Goal: Information Seeking & Learning: Learn about a topic

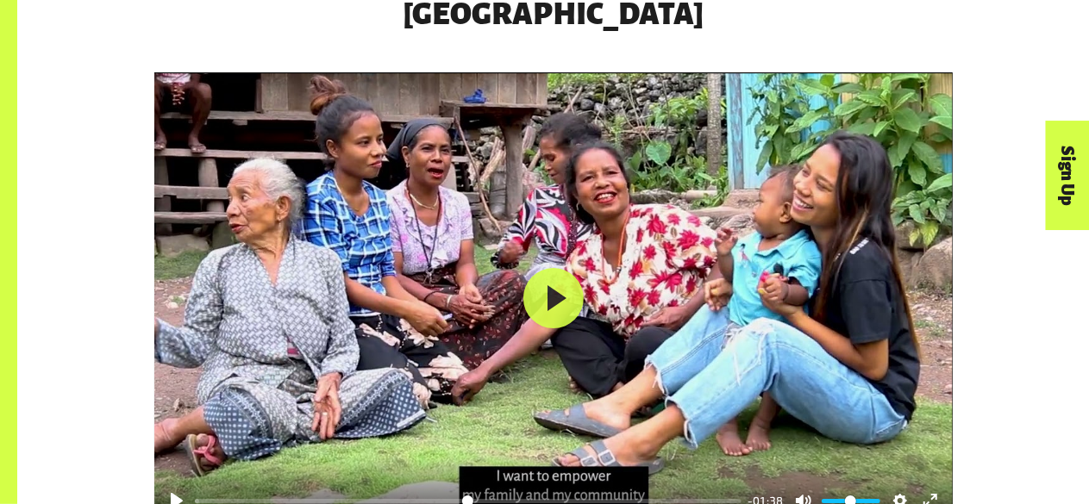
scroll to position [2630, 0]
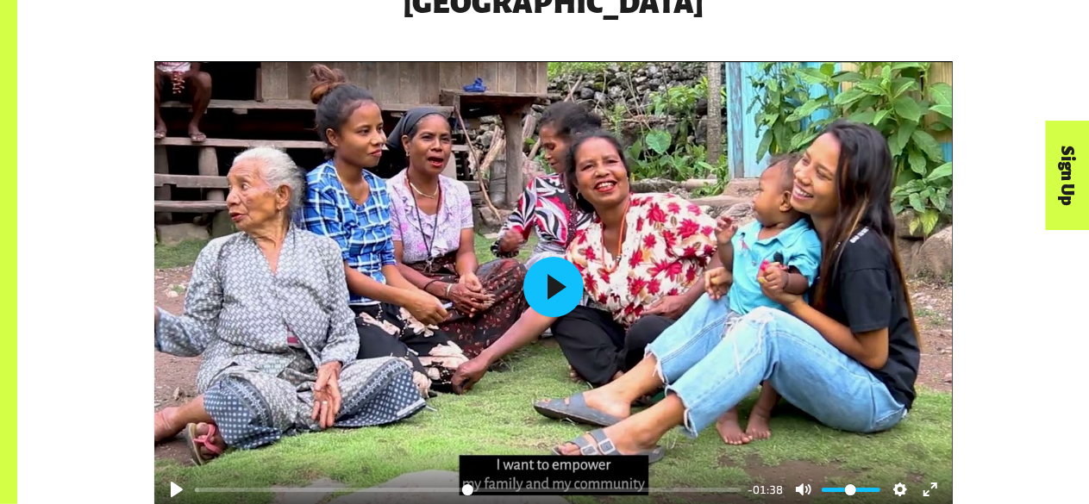
click at [571, 281] on button "Play" at bounding box center [553, 287] width 60 height 60
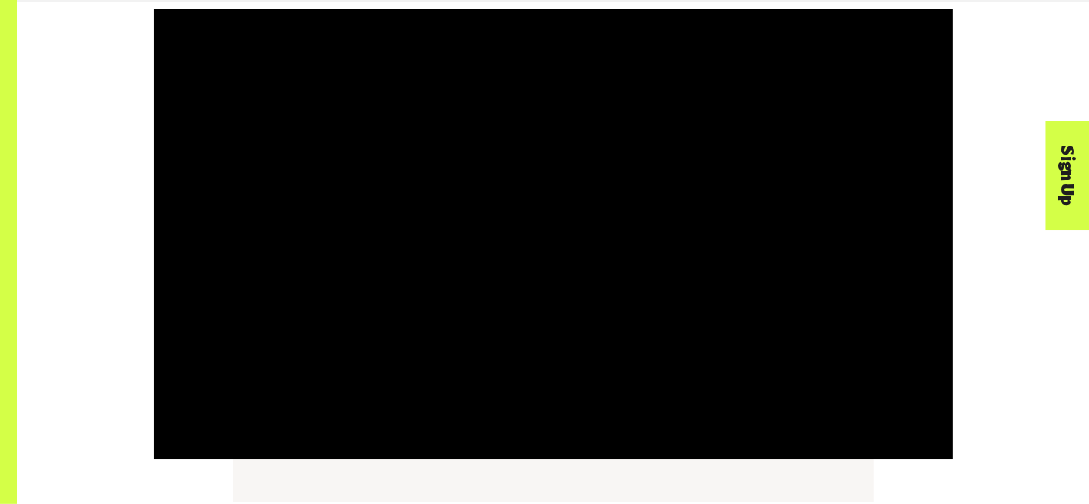
scroll to position [2684, 0]
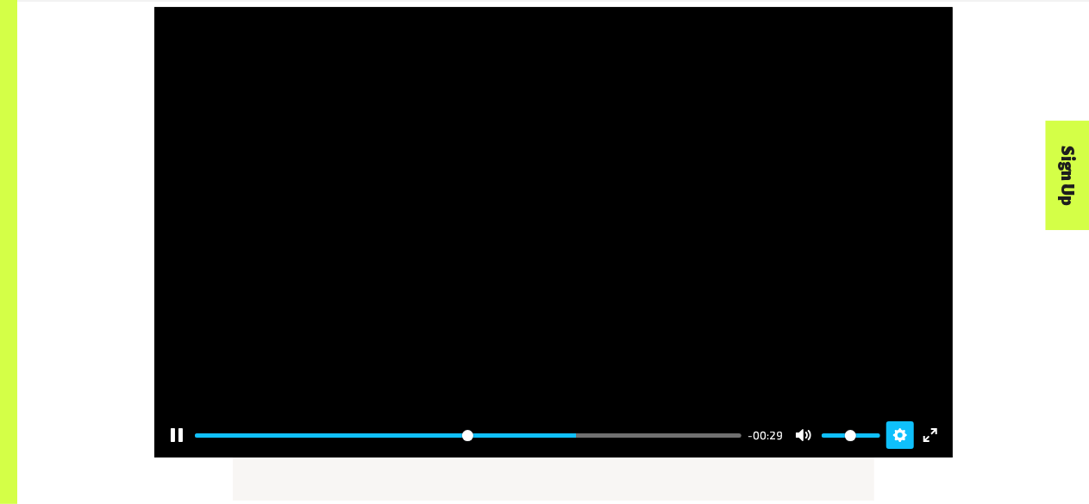
click at [900, 421] on button "Settings" at bounding box center [900, 435] width 28 height 28
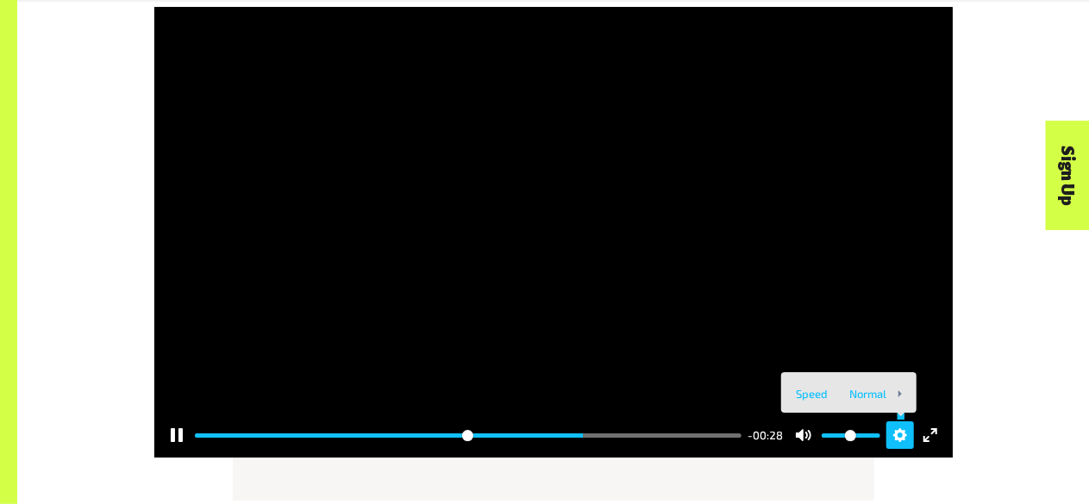
click at [900, 421] on button "Settings" at bounding box center [900, 435] width 28 height 28
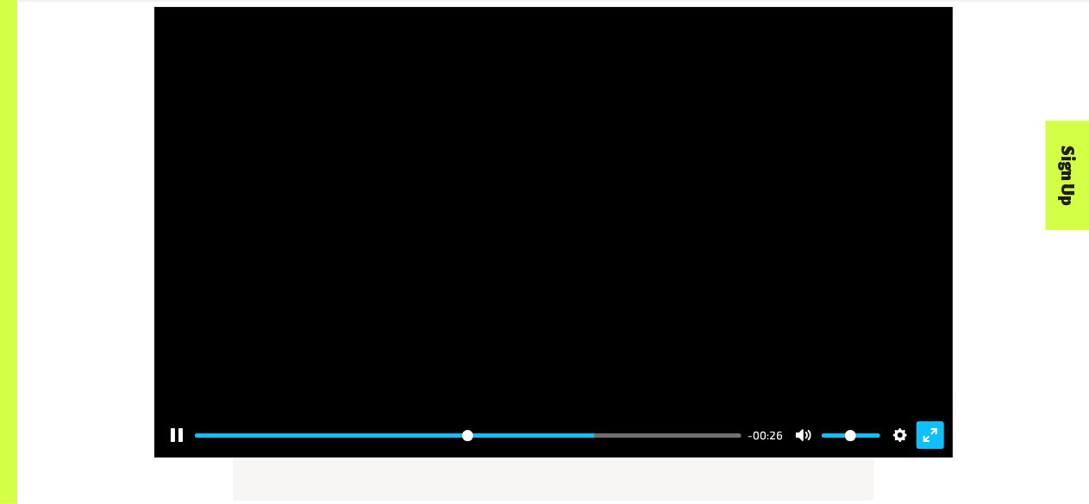
click at [930, 421] on button "Exit fullscreen Enter fullscreen" at bounding box center [930, 435] width 28 height 28
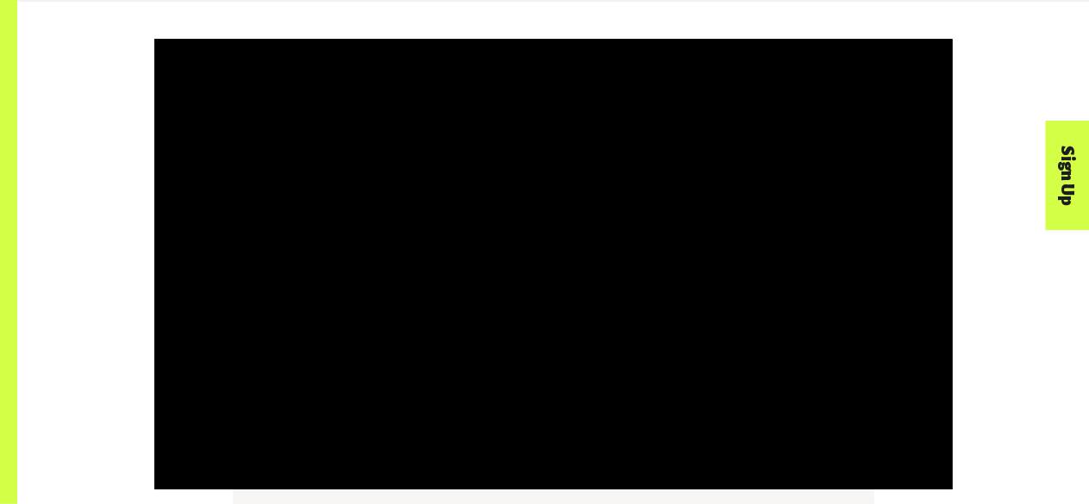
scroll to position [2653, 0]
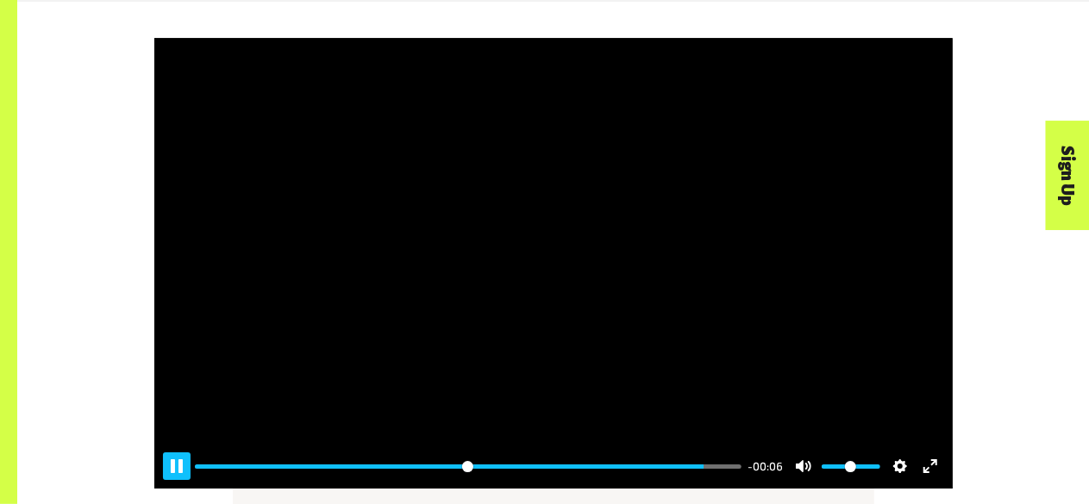
click at [176, 452] on button "Pause Play" at bounding box center [177, 466] width 28 height 28
click at [633, 166] on div at bounding box center [553, 263] width 798 height 451
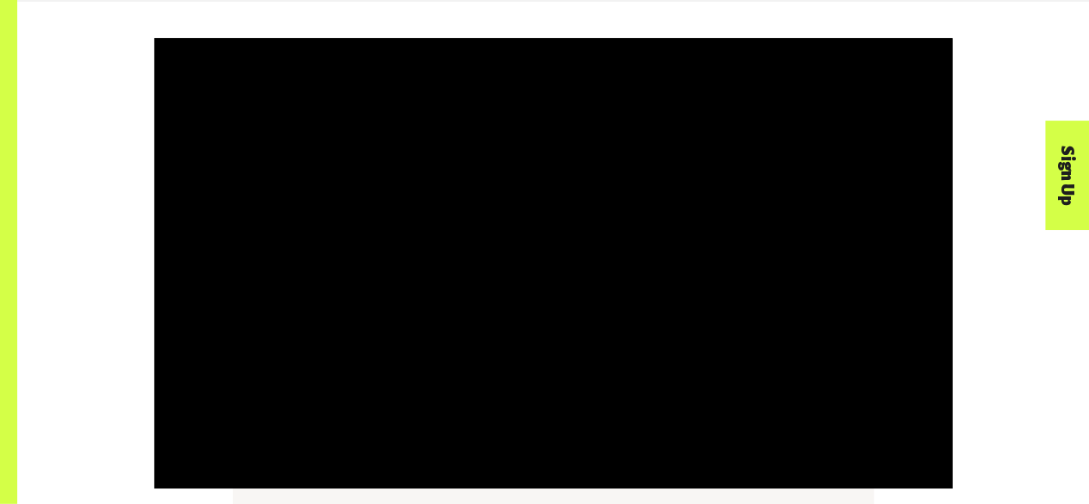
click at [633, 166] on div at bounding box center [553, 263] width 798 height 451
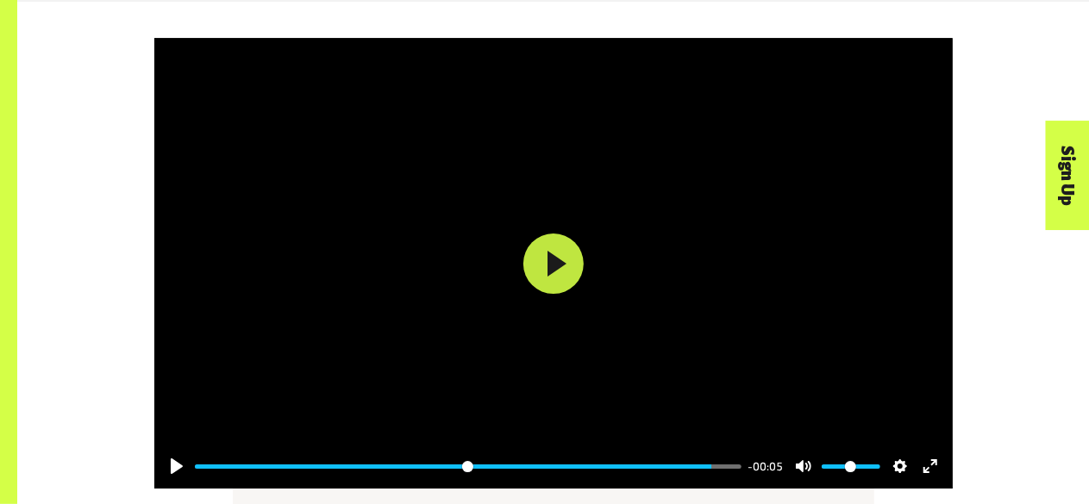
click at [910, 38] on div at bounding box center [553, 263] width 798 height 451
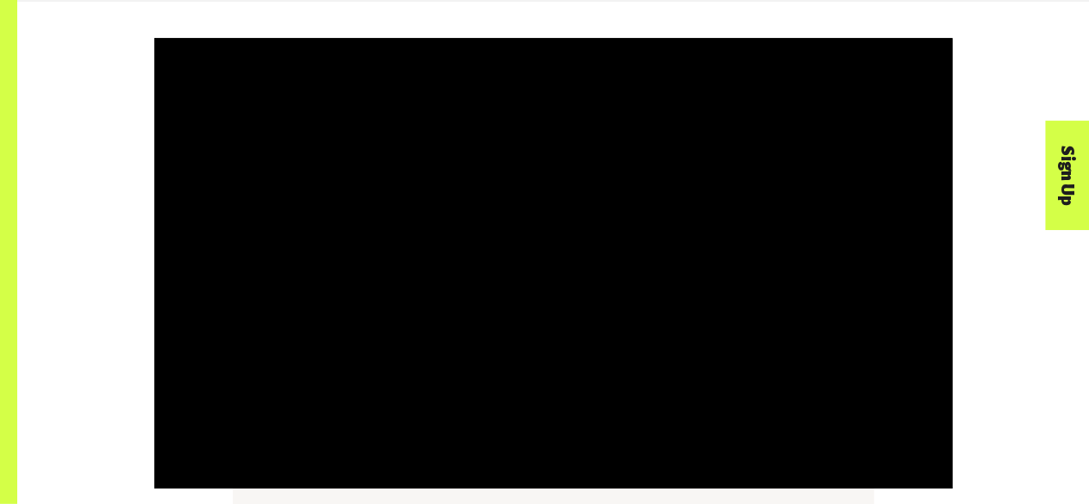
click at [910, 38] on div at bounding box center [553, 263] width 798 height 451
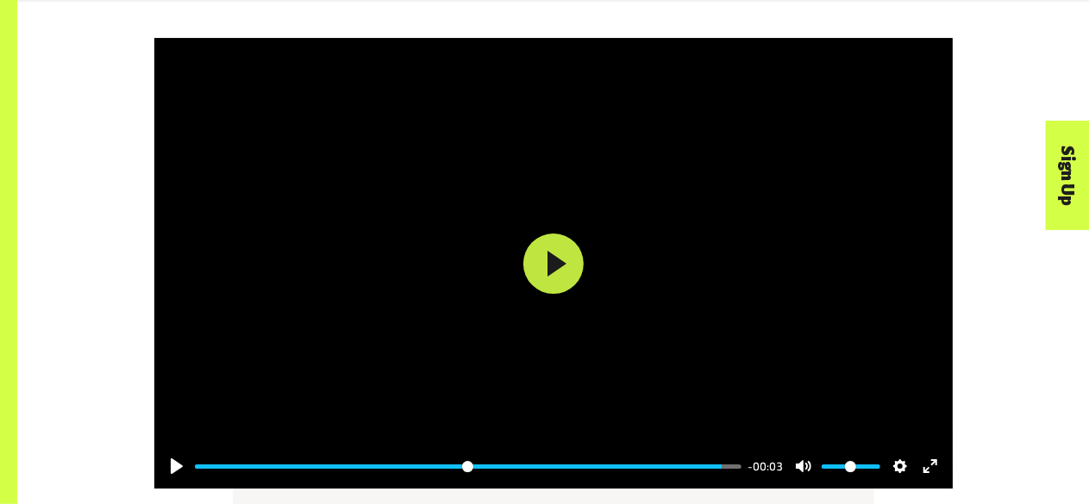
click at [910, 38] on div at bounding box center [553, 263] width 798 height 451
click at [909, 39] on div at bounding box center [553, 263] width 798 height 451
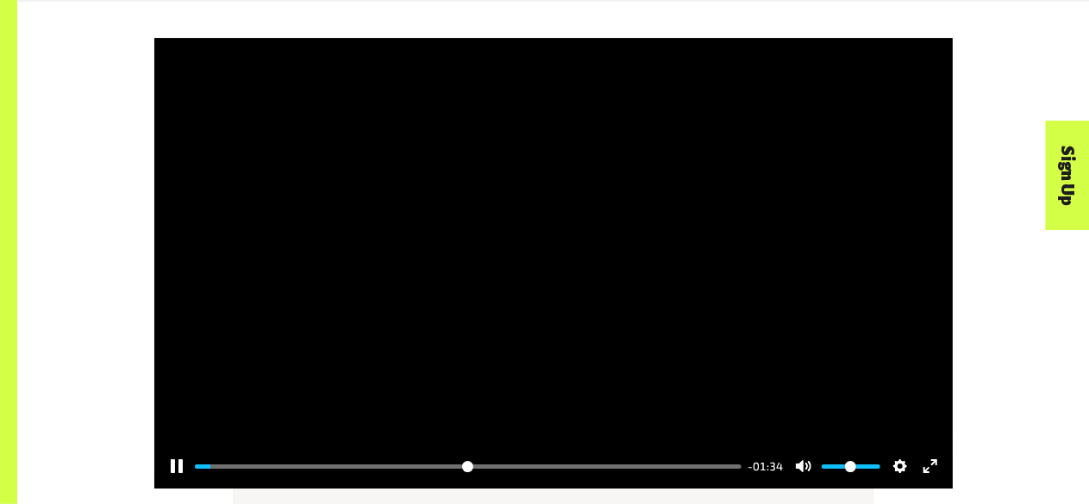
click at [727, 258] on div at bounding box center [553, 263] width 798 height 451
type input "****"
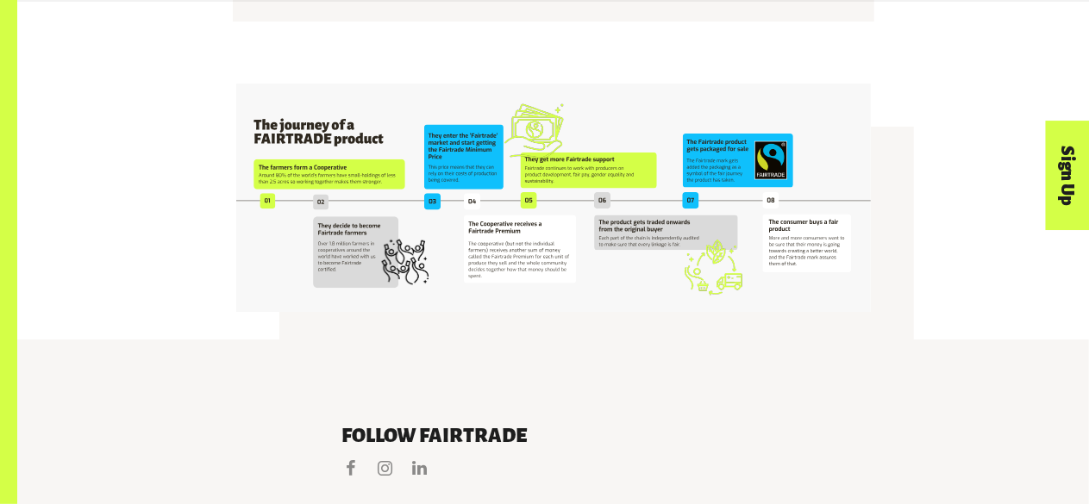
scroll to position [3164, 0]
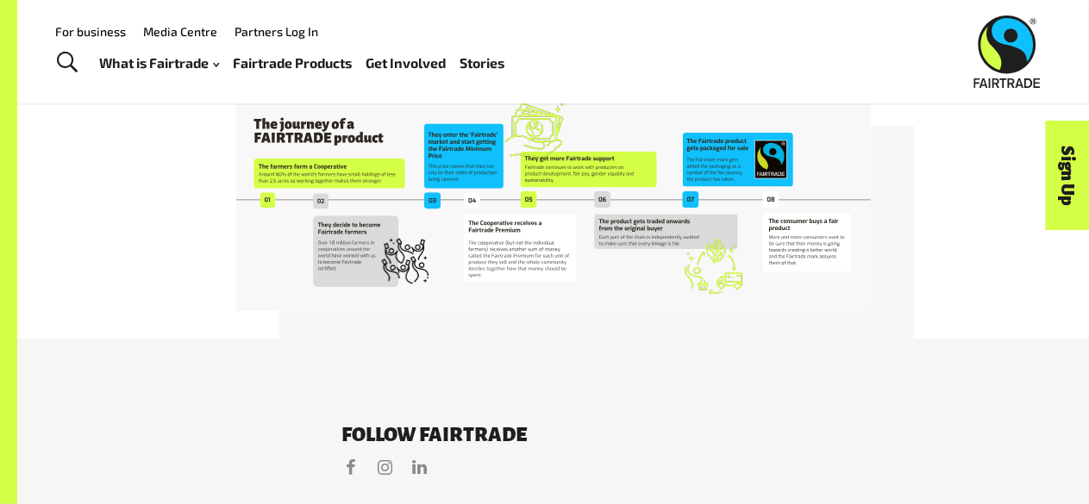
click at [381, 184] on img at bounding box center [553, 197] width 634 height 228
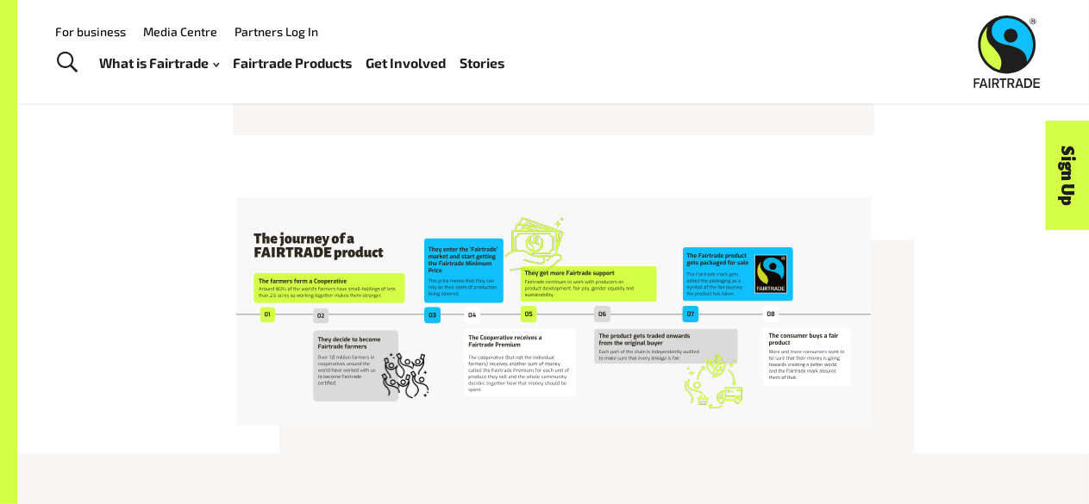
scroll to position [3031, 0]
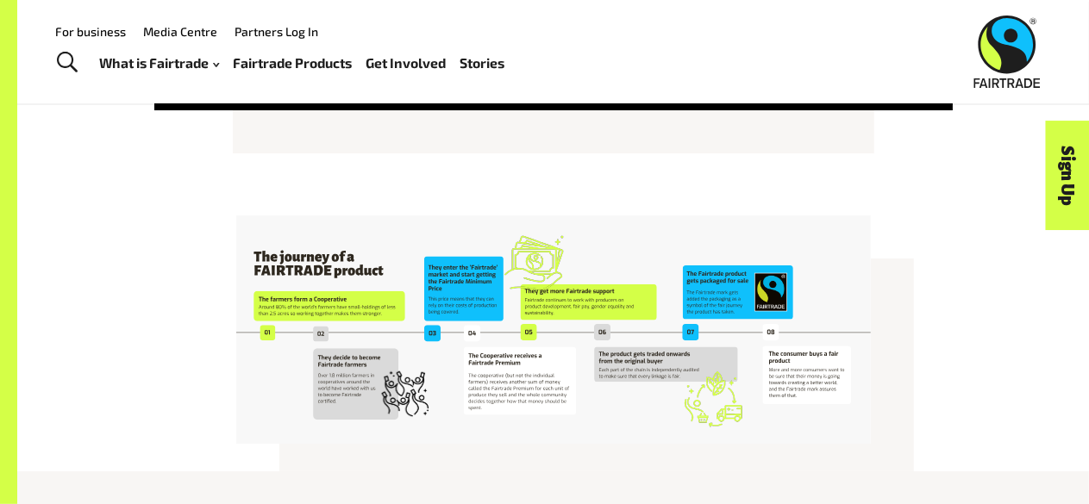
click at [310, 58] on link "Fairtrade Products" at bounding box center [292, 63] width 119 height 24
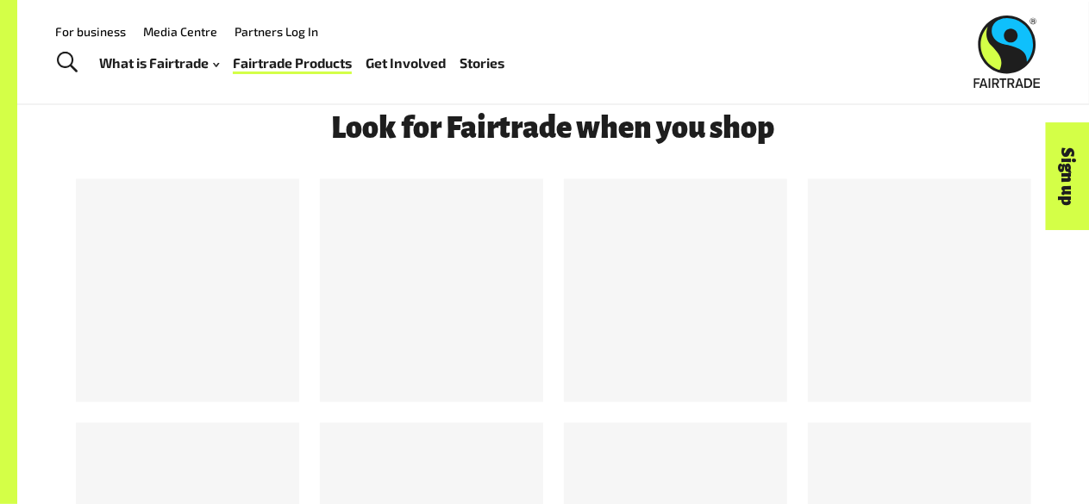
scroll to position [1407, 0]
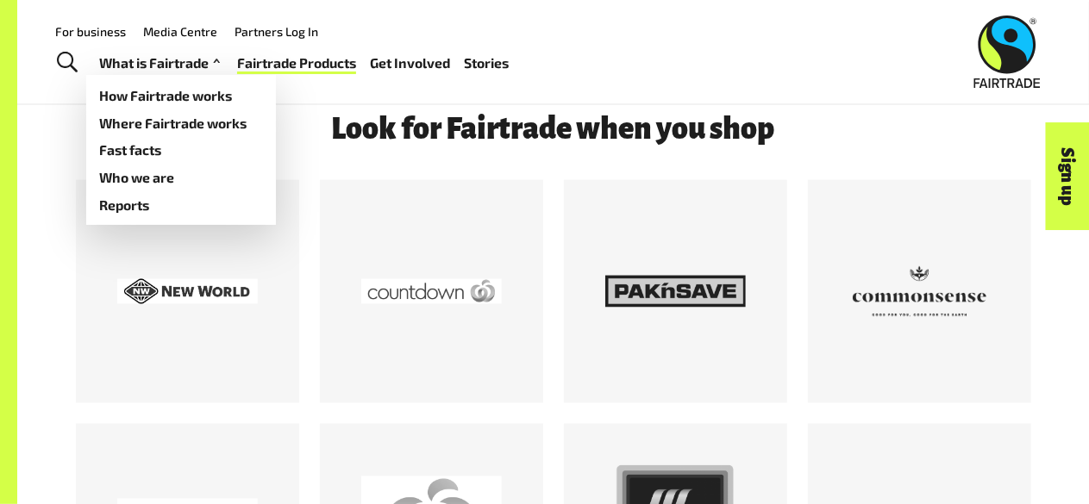
click at [159, 64] on link "What is Fairtrade" at bounding box center [162, 63] width 124 height 24
